Goal: Information Seeking & Learning: Find specific fact

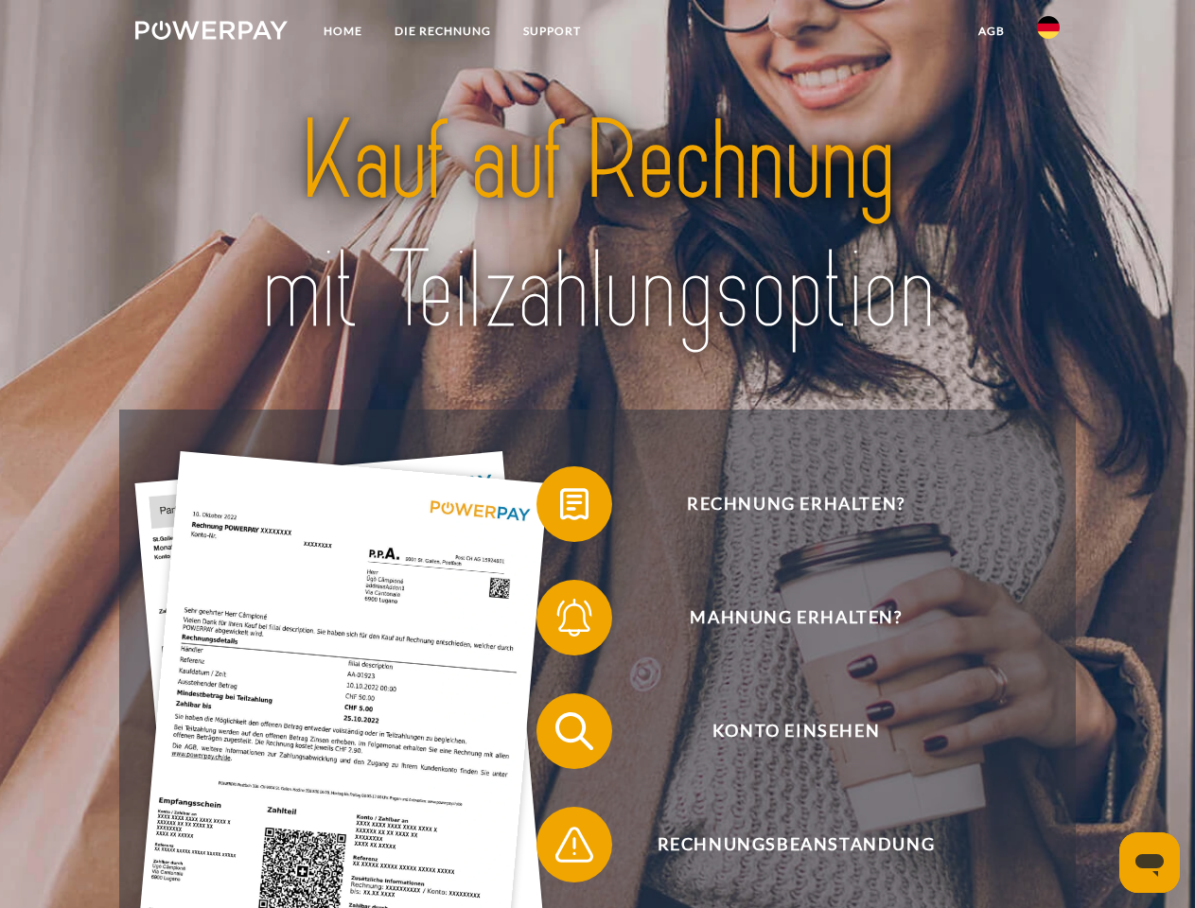
click at [211, 33] on img at bounding box center [211, 30] width 152 height 19
click at [1048, 33] on img at bounding box center [1048, 27] width 23 height 23
click at [991, 31] on link "agb" at bounding box center [991, 31] width 59 height 34
click at [560, 508] on span at bounding box center [546, 504] width 95 height 95
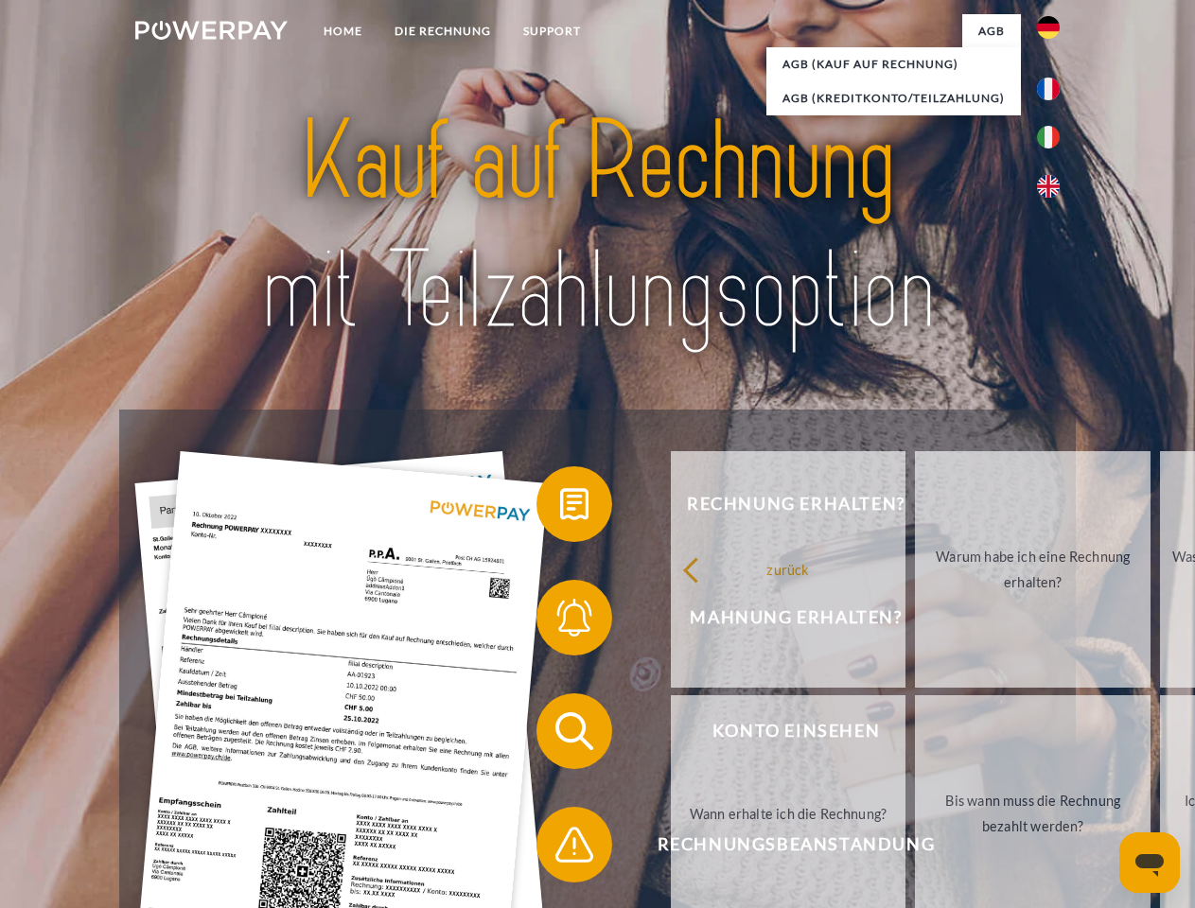
click at [560, 622] on span at bounding box center [546, 618] width 95 height 95
click at [915, 735] on link "Bis wann muss die Rechnung bezahlt werden?" at bounding box center [1033, 813] width 236 height 237
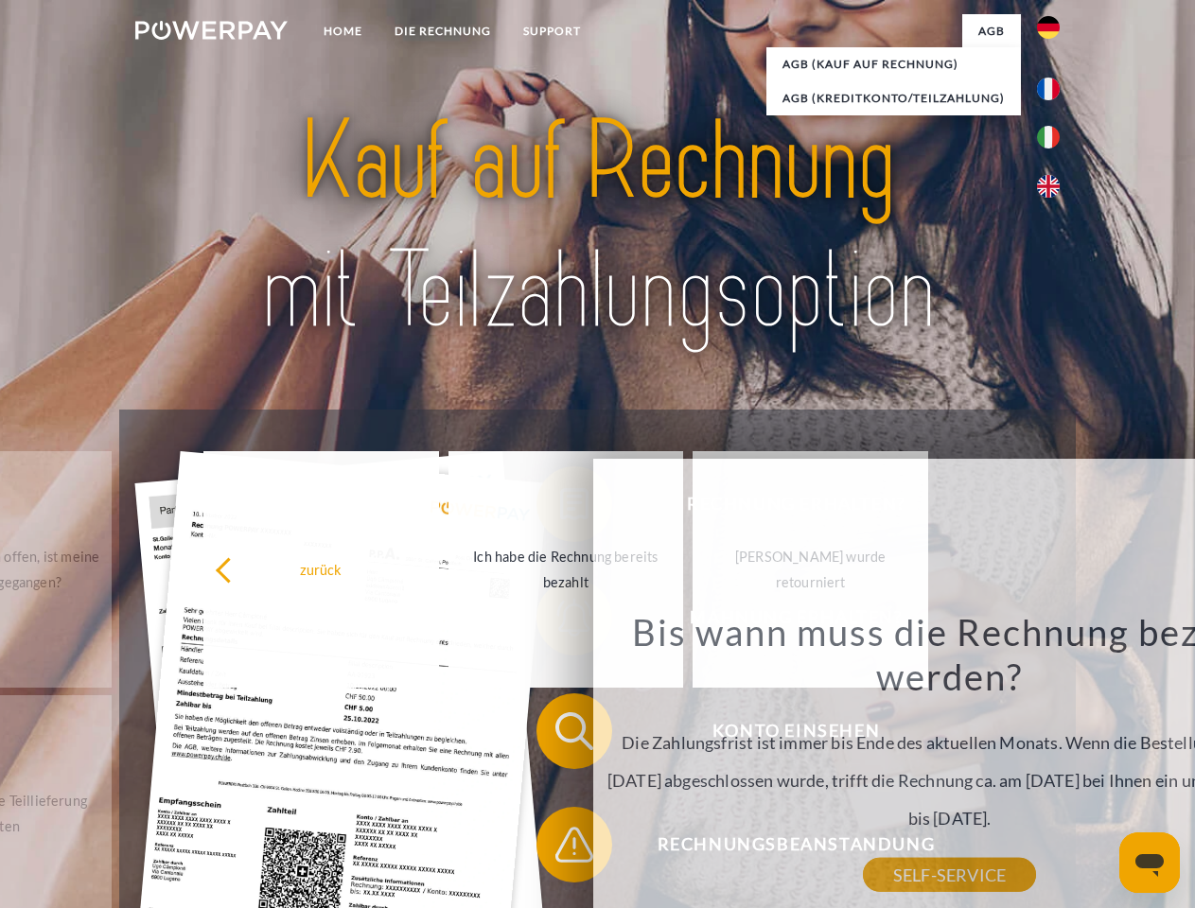
click at [605, 849] on div "Bis wann muss die Rechnung bezahlt werden? Die Zahlungsfrist ist immer bis Ende…" at bounding box center [950, 742] width 691 height 266
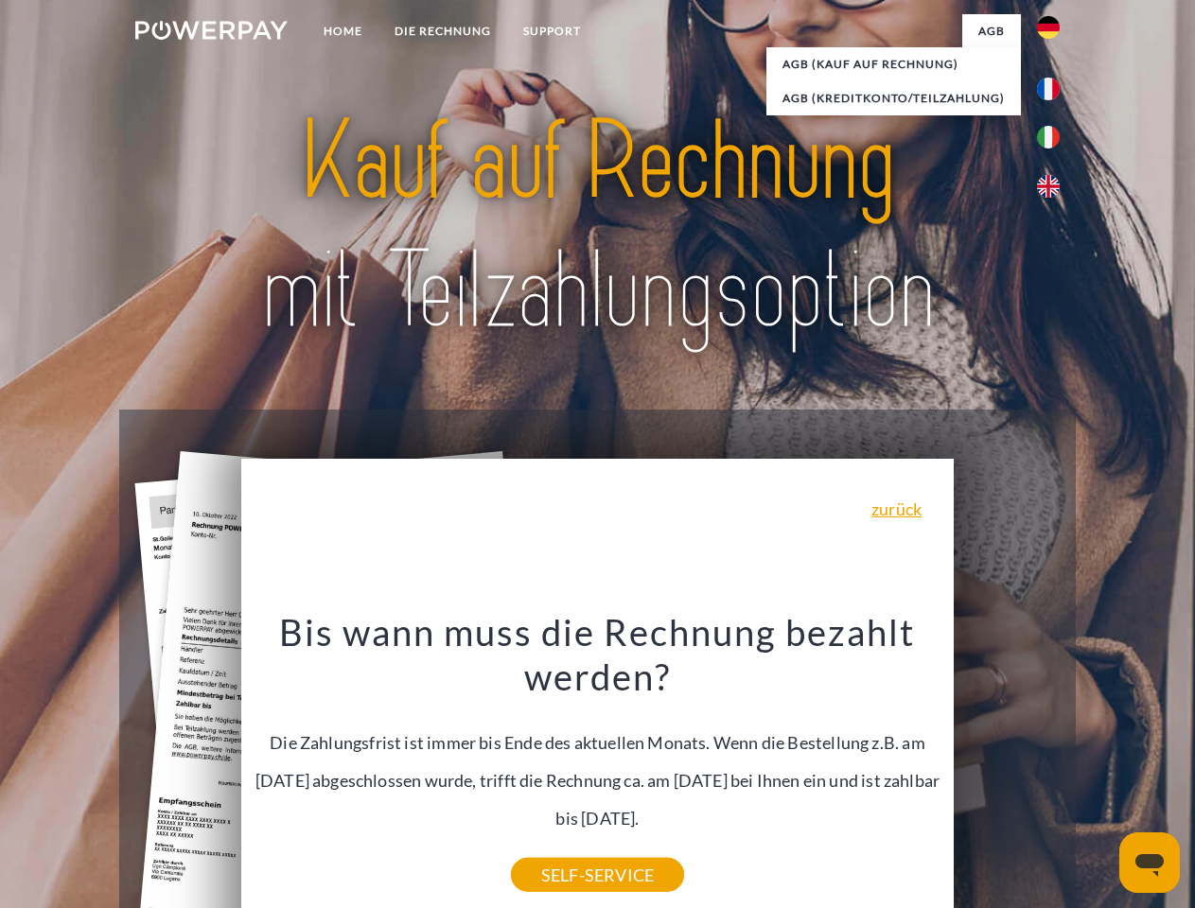
click at [1150, 863] on icon "Messaging-Fenster öffnen" at bounding box center [1149, 865] width 28 height 23
